Goal: Transaction & Acquisition: Purchase product/service

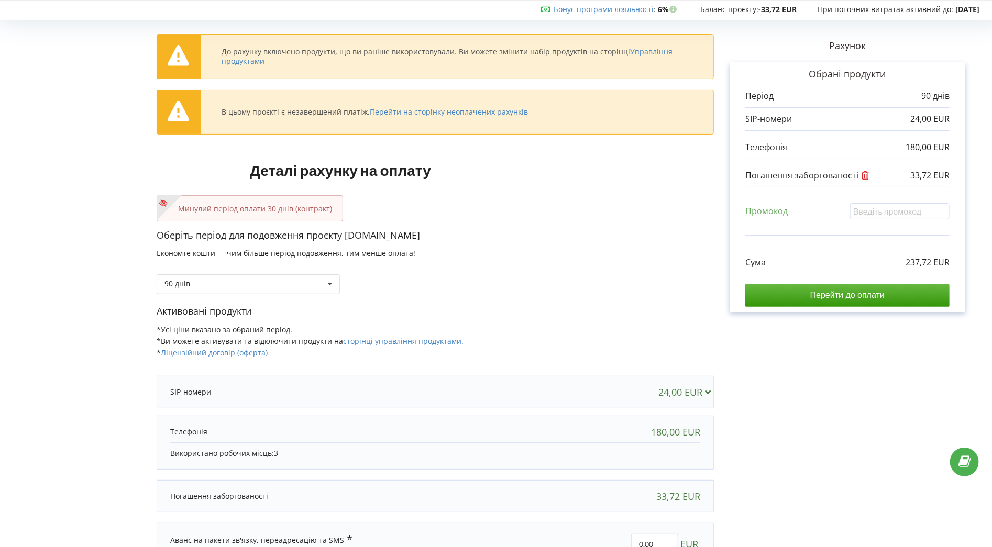
scroll to position [41, 0]
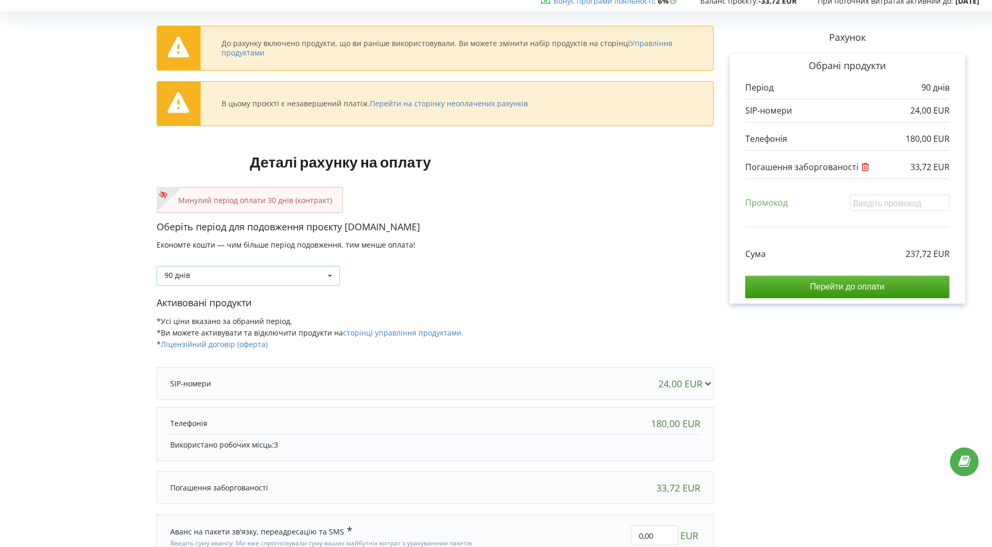
click at [327, 274] on icon at bounding box center [330, 276] width 16 height 19
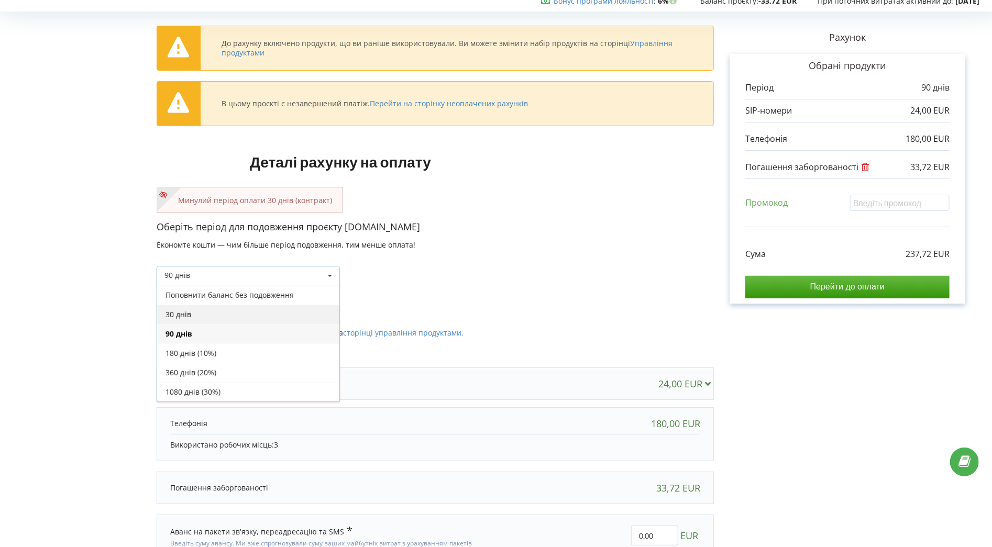
click at [205, 314] on div "30 днів" at bounding box center [248, 314] width 182 height 19
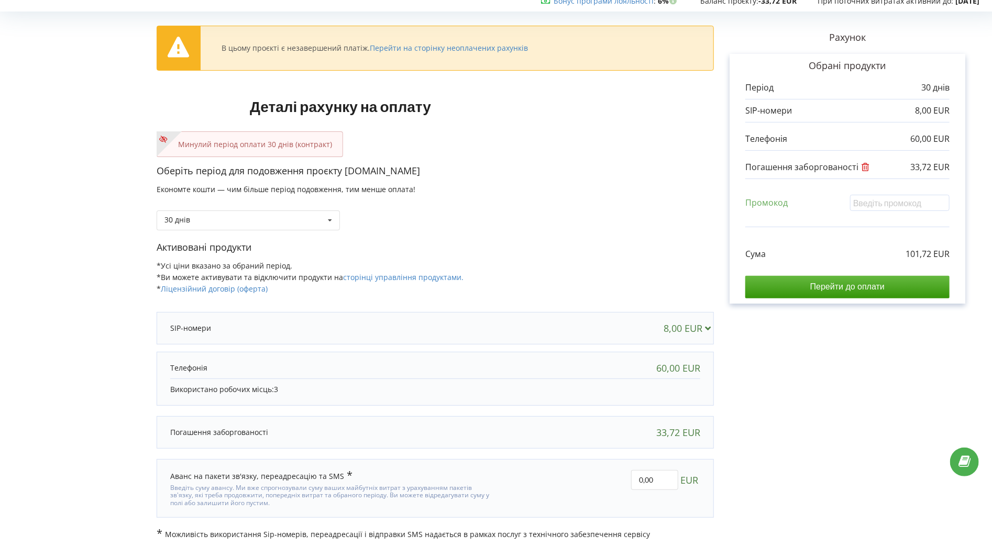
scroll to position [43, 0]
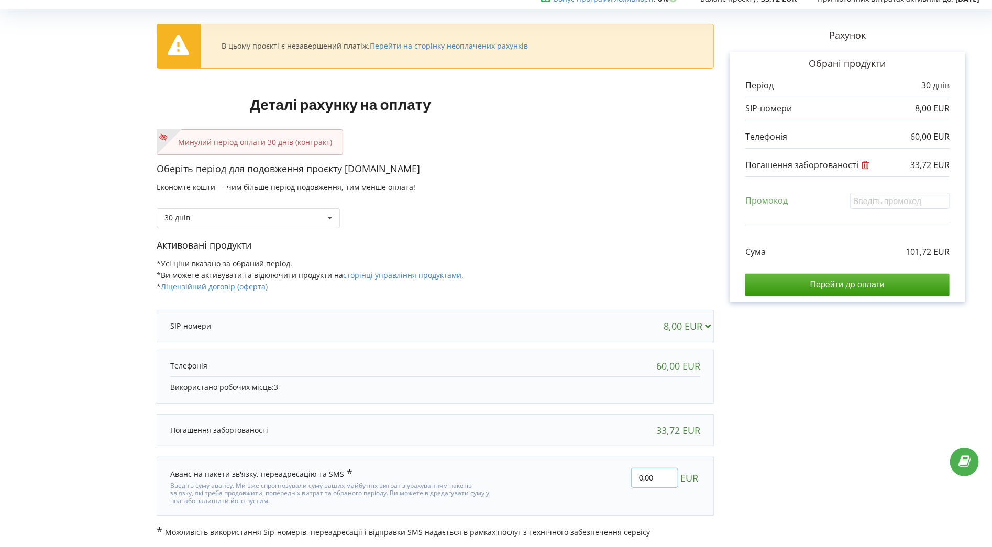
click at [642, 476] on input "0,00" at bounding box center [654, 478] width 47 height 20
type input "30,00"
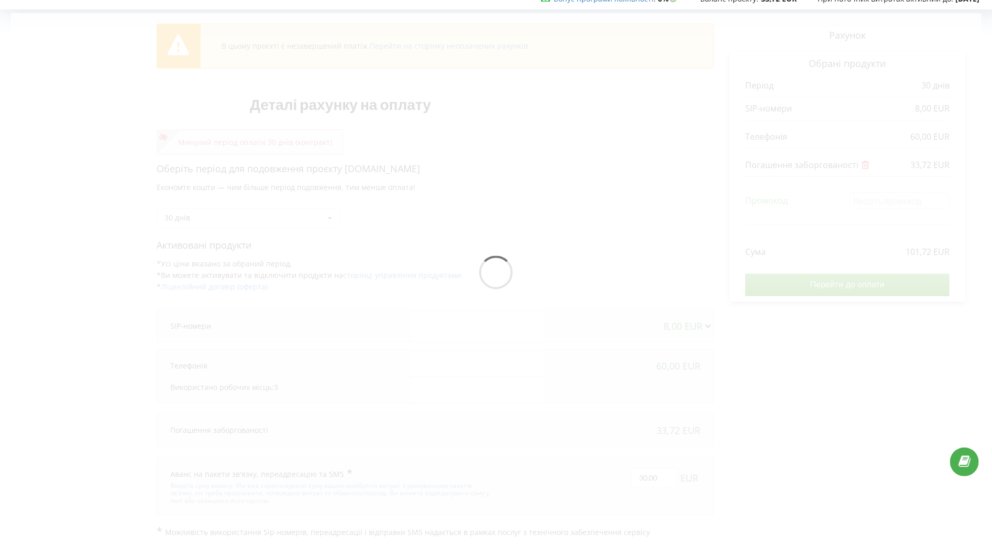
click at [765, 337] on div "В цьому проєкті є незавершений платіж. Перейти на сторінку неоплачених рахунків…" at bounding box center [496, 275] width 970 height 525
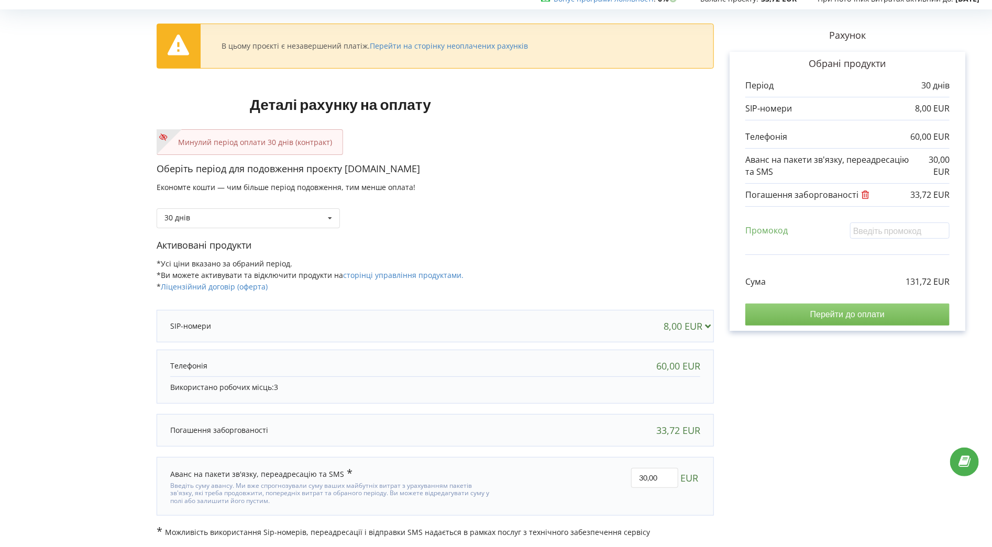
click at [822, 317] on input "Перейти до оплати" at bounding box center [847, 315] width 204 height 22
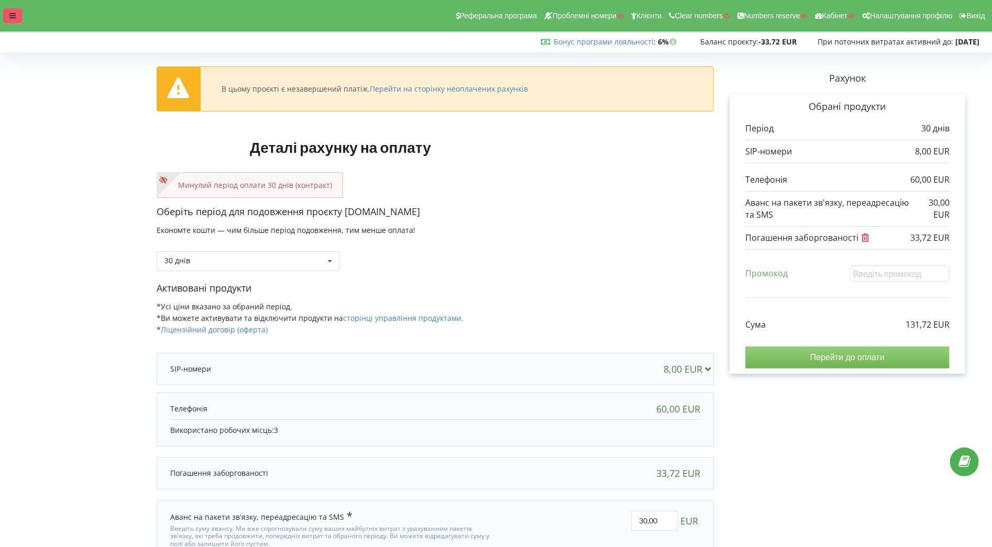
click at [17, 13] on div at bounding box center [12, 15] width 19 height 15
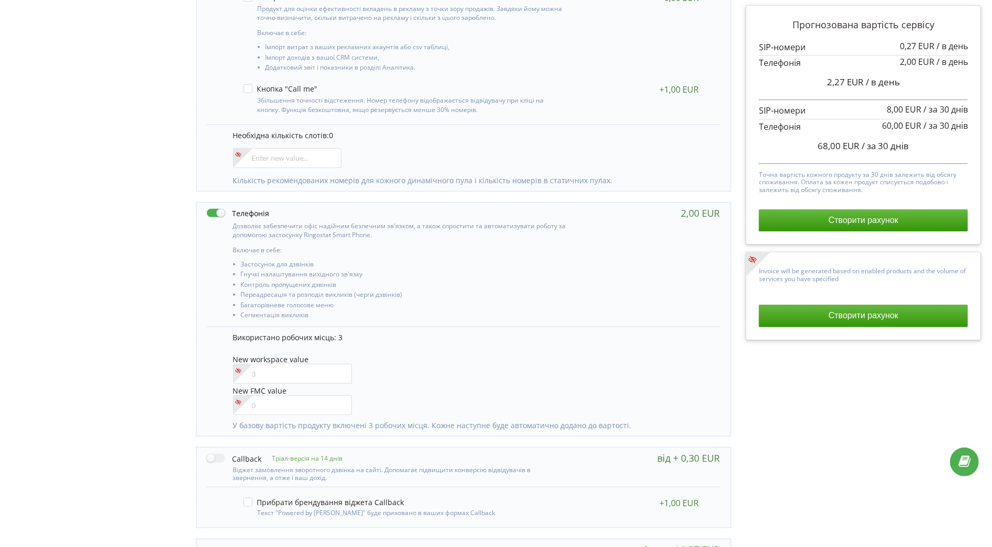
scroll to position [389, 0]
click at [262, 373] on input"] "number" at bounding box center [292, 372] width 119 height 20
type input"] "1"
click at [145, 359] on div "Управління продуктами проєкту Оберіть продукти: Чим більше продуктів ви підключ…" at bounding box center [496, 199] width 984 height 804
click at [293, 375] on input"] "1" at bounding box center [292, 372] width 119 height 20
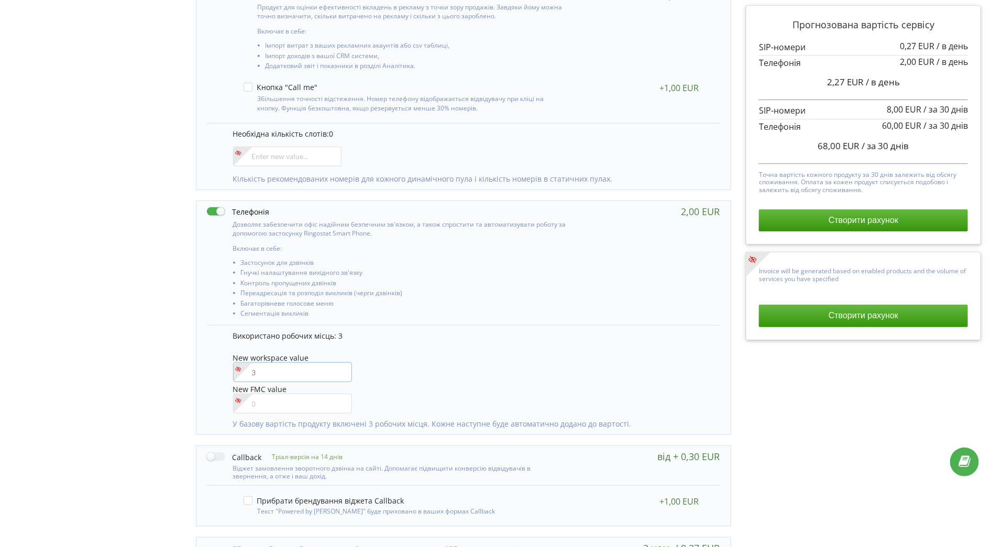
type input"] "5"
type input"] "6"
click at [96, 366] on div "Управління продуктами проєкту Оберіть продукти: Чим більше продуктів ви підключ…" at bounding box center [496, 199] width 984 height 804
click at [274, 372] on input"] "6" at bounding box center [292, 372] width 119 height 20
type input"] "3"
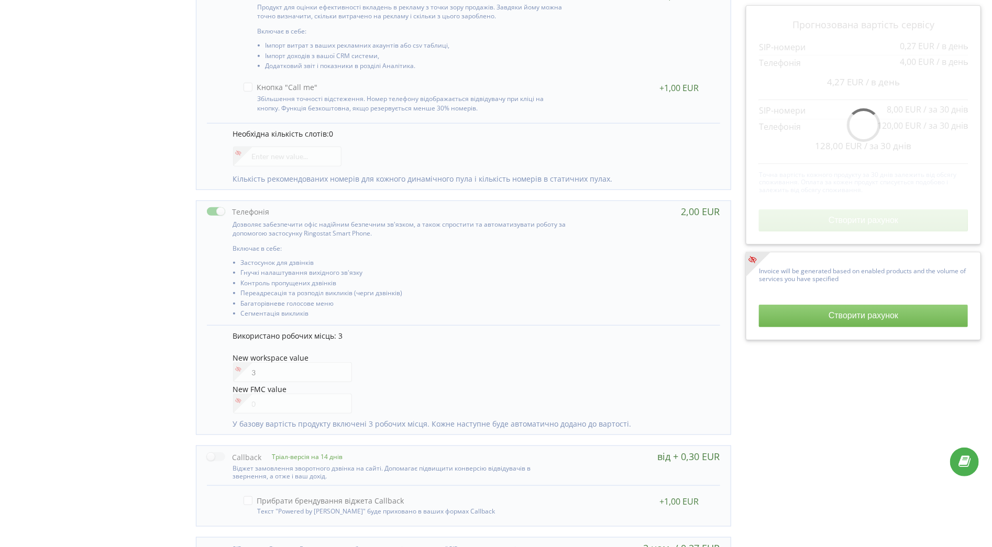
click at [174, 362] on div "Управління продуктами проєкту Оберіть продукти: Чим більше продуктів ви підключ…" at bounding box center [496, 199] width 984 height 804
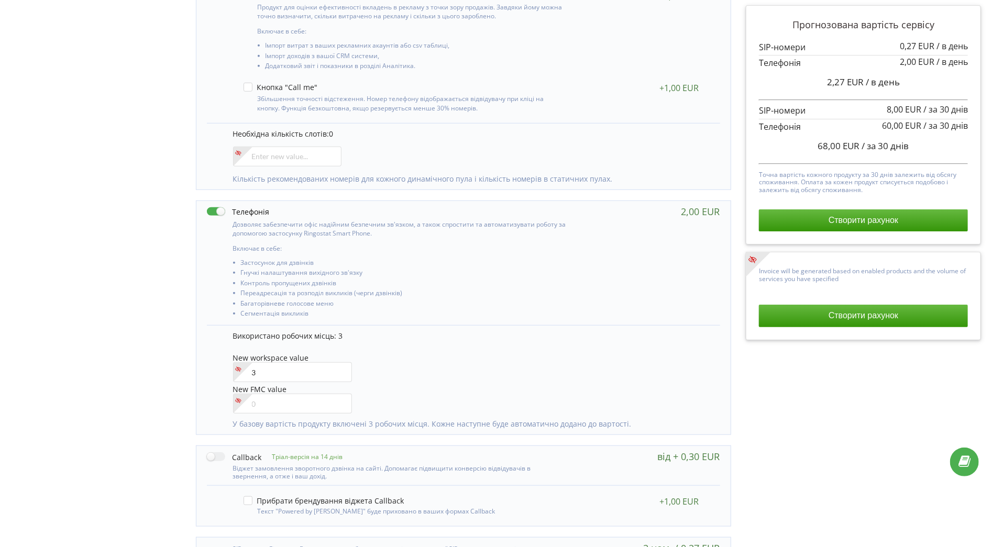
click at [584, 33] on div "Продукт для оцінки ефективності вкладень в рекламу з точки зору продажів. Завдя…" at bounding box center [471, 32] width 476 height 92
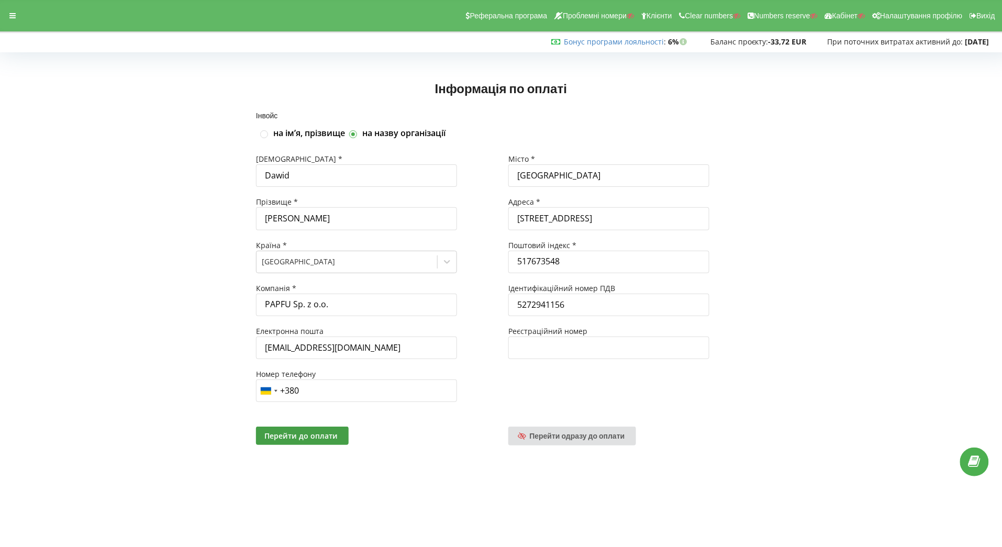
click at [384, 473] on div "Інформація по оплаті Інвойс на імʼя, прізвище на назву організації Імʼя * [PERS…" at bounding box center [501, 264] width 1002 height 438
click at [13, 14] on icon at bounding box center [12, 15] width 6 height 7
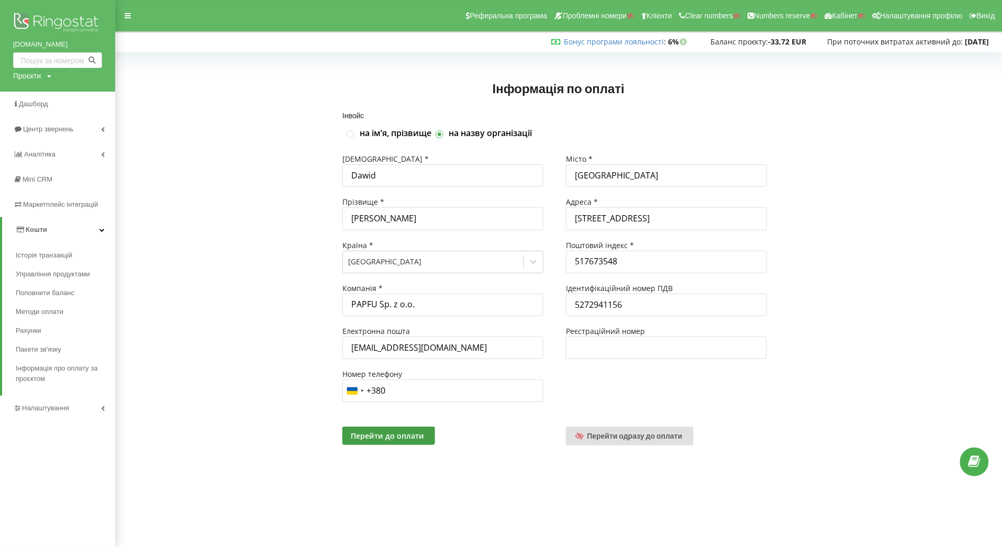
click at [369, 87] on div "Інформація по оплаті" at bounding box center [558, 84] width 865 height 56
click at [63, 240] on link "Кошти" at bounding box center [58, 229] width 113 height 25
click at [59, 254] on span "Налаштування" at bounding box center [47, 255] width 50 height 8
click at [64, 308] on span "Віртуальна АТС" at bounding box center [51, 306] width 54 height 10
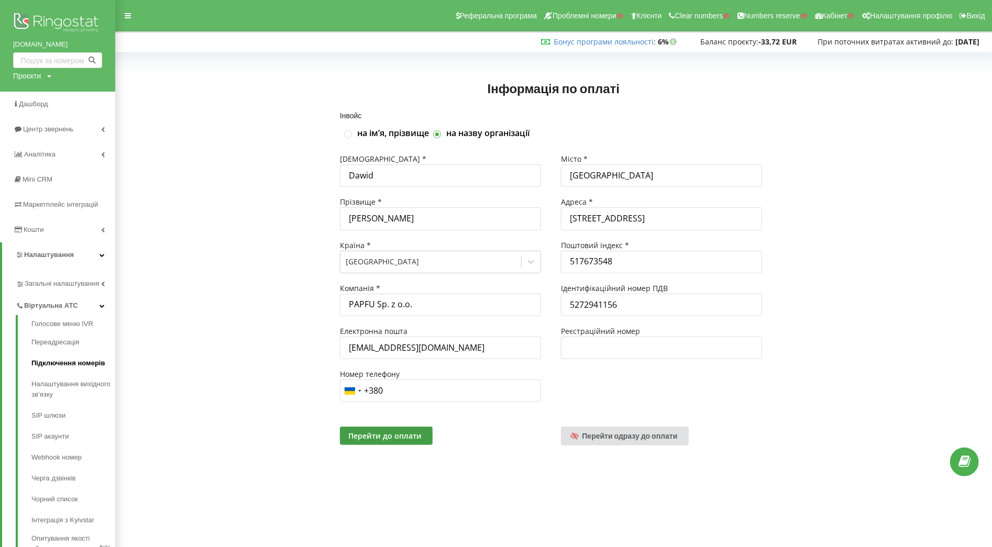
click at [71, 369] on link "Підключення номерів" at bounding box center [73, 363] width 84 height 21
